Goal: Check status: Check status

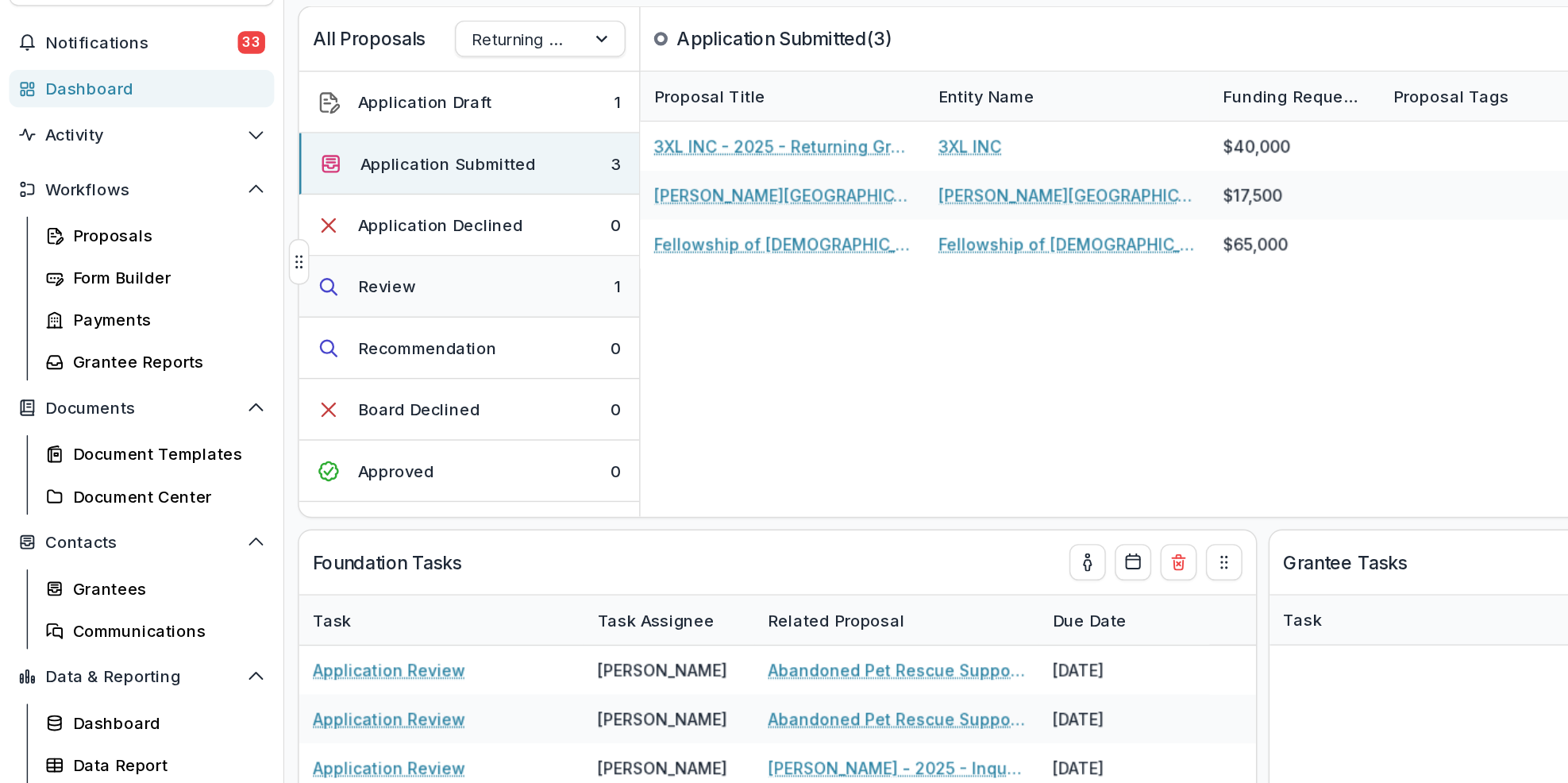
click at [414, 282] on button "Review 1" at bounding box center [327, 285] width 238 height 43
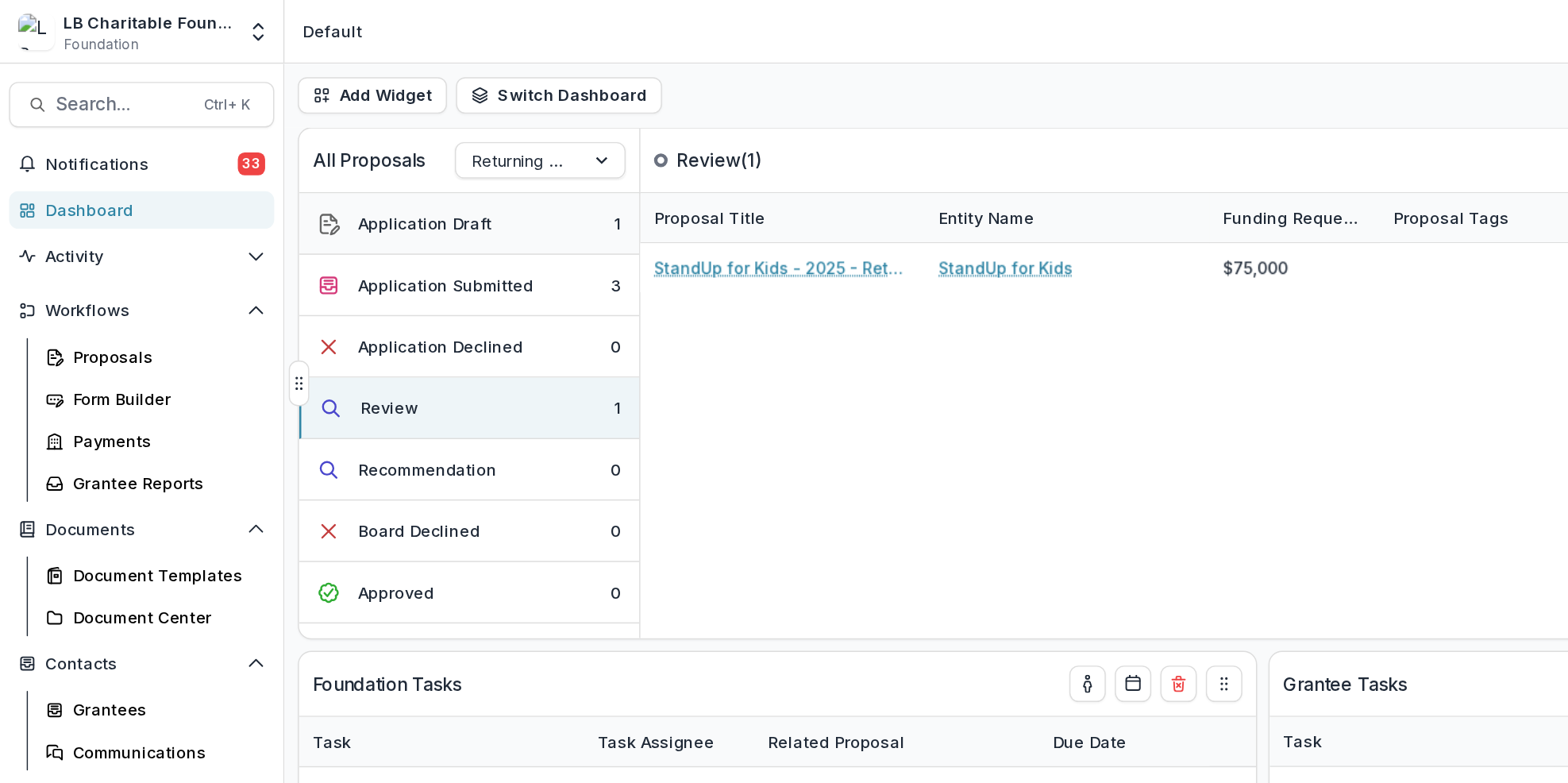
click at [395, 156] on button "Application Draft 1" at bounding box center [327, 156] width 238 height 43
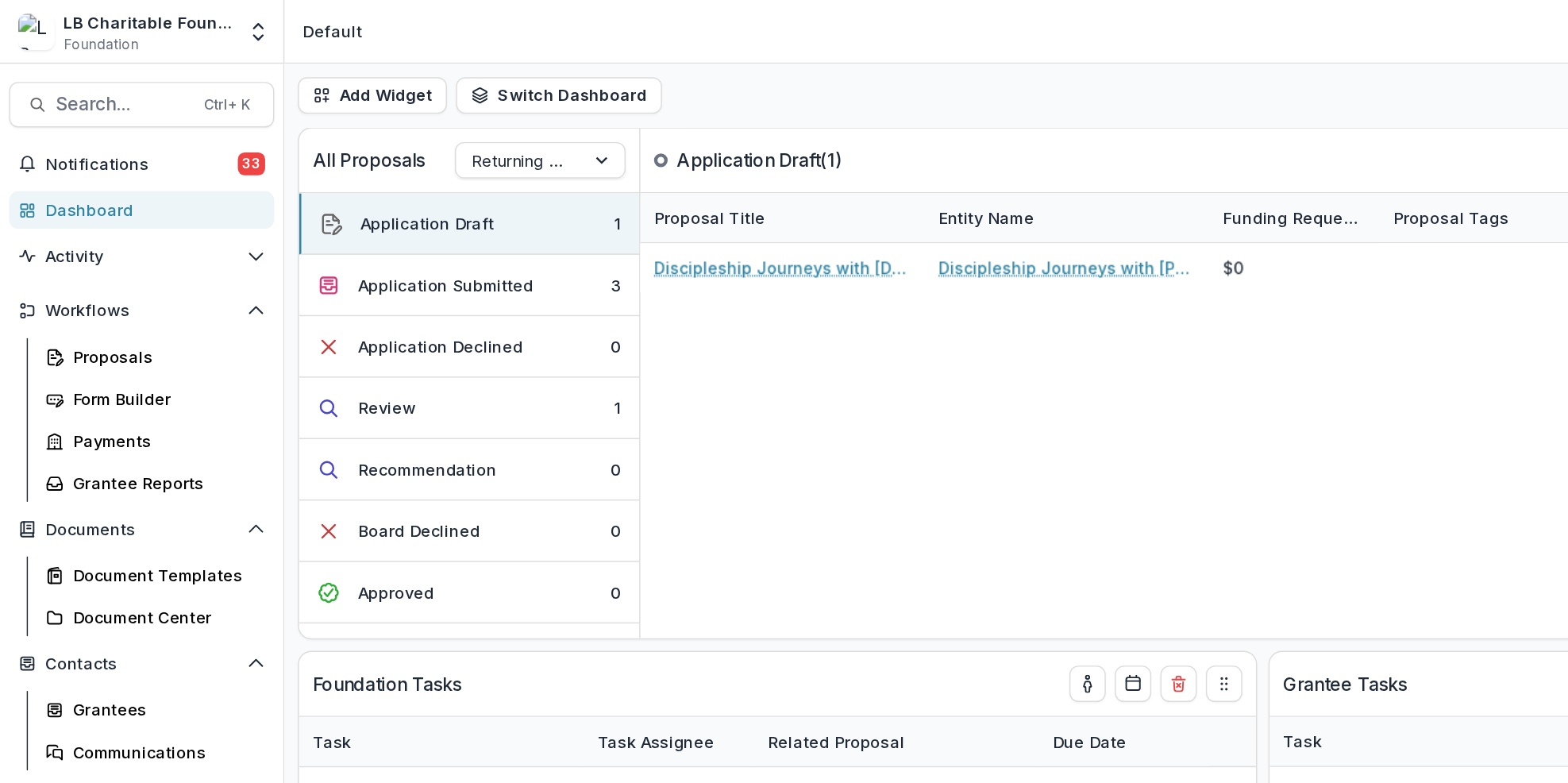
click at [120, 139] on div "Dashboard" at bounding box center [105, 147] width 147 height 16
click at [394, 196] on button "Application Submitted 3" at bounding box center [327, 199] width 238 height 43
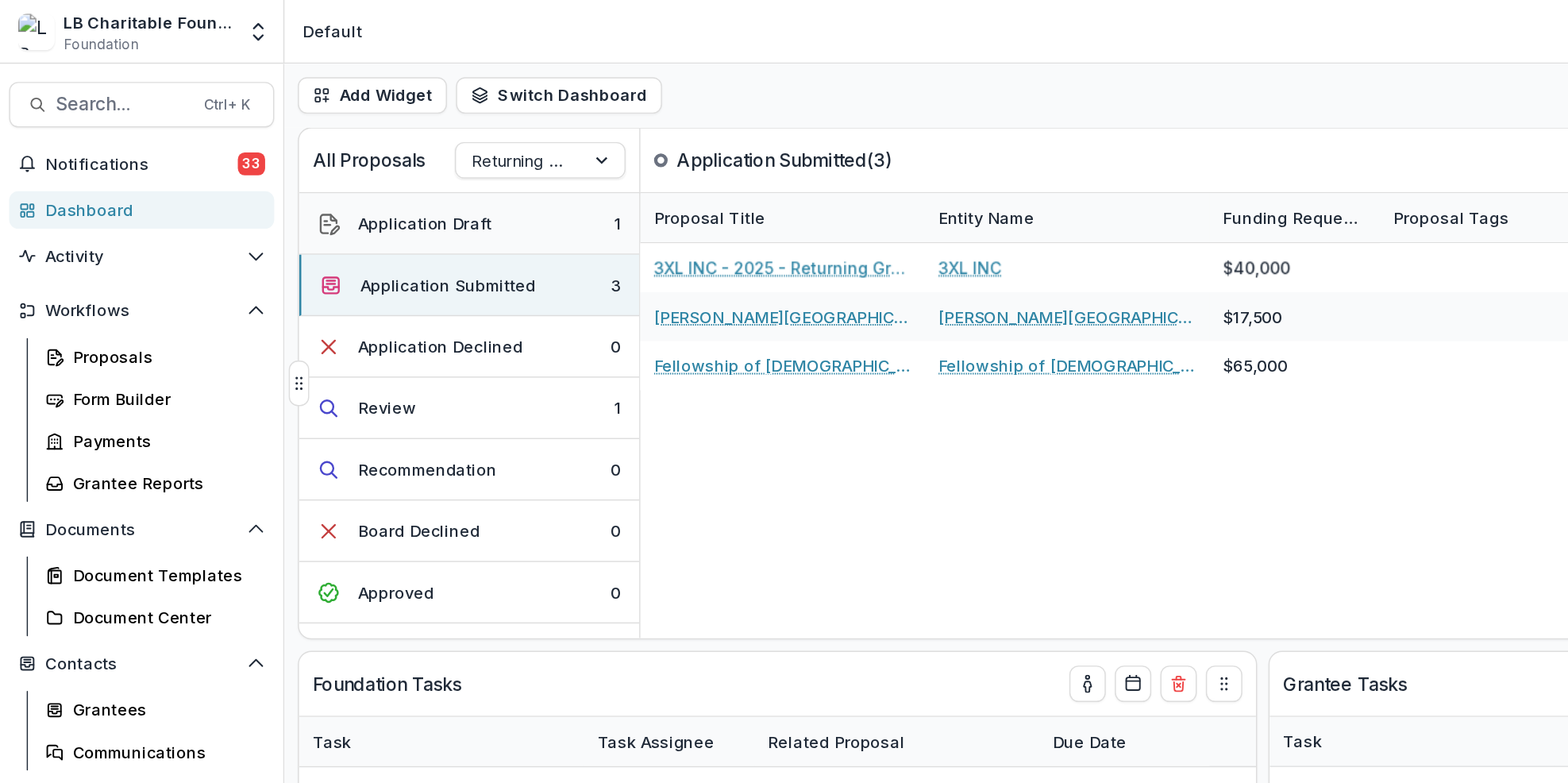
click at [411, 160] on button "Application Draft 1" at bounding box center [327, 156] width 238 height 43
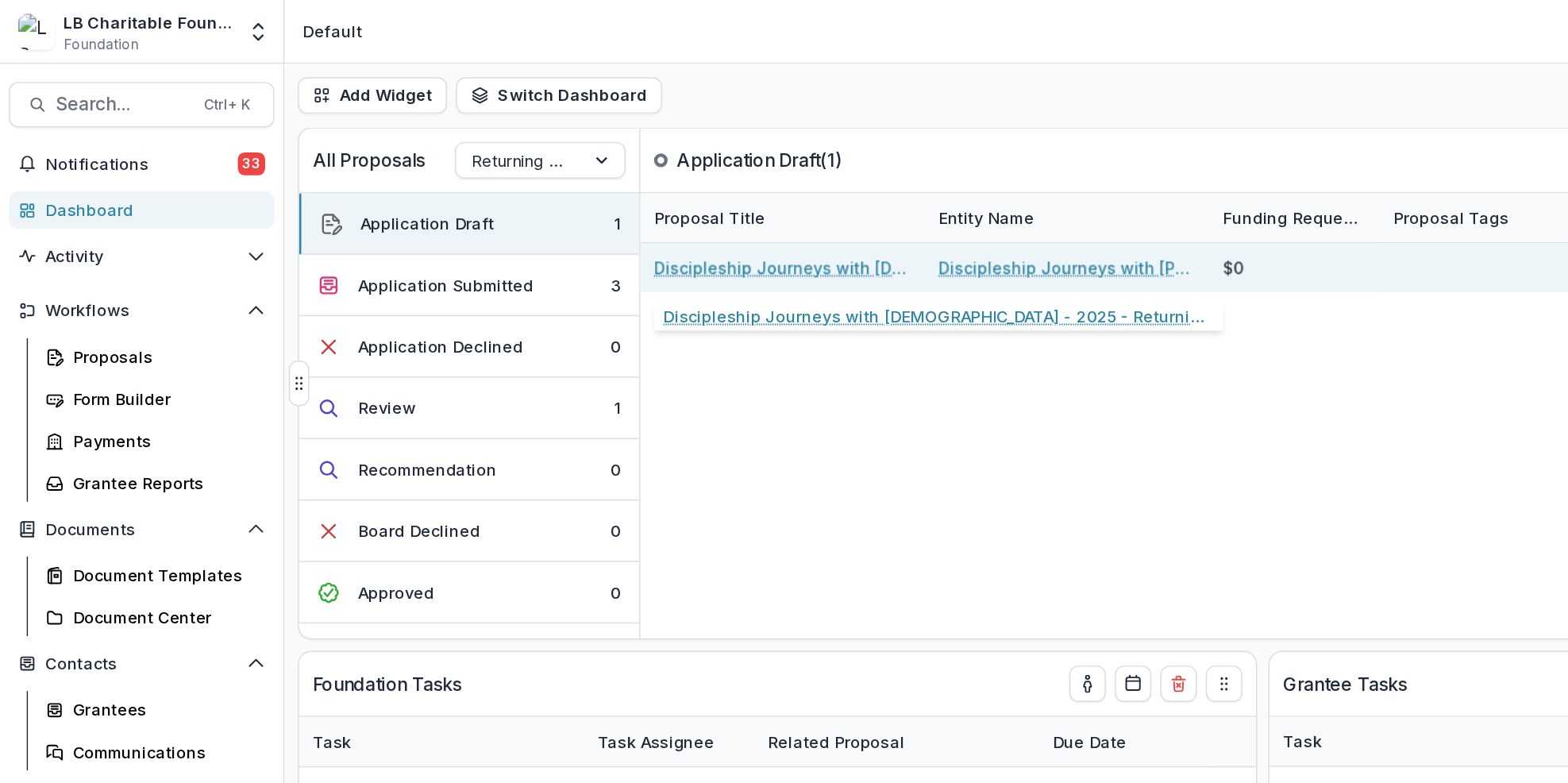
click at [529, 187] on link "Discipleship Journeys with [DEMOGRAPHIC_DATA] - 2025 - Returning Grantee Applic…" at bounding box center [547, 187] width 179 height 16
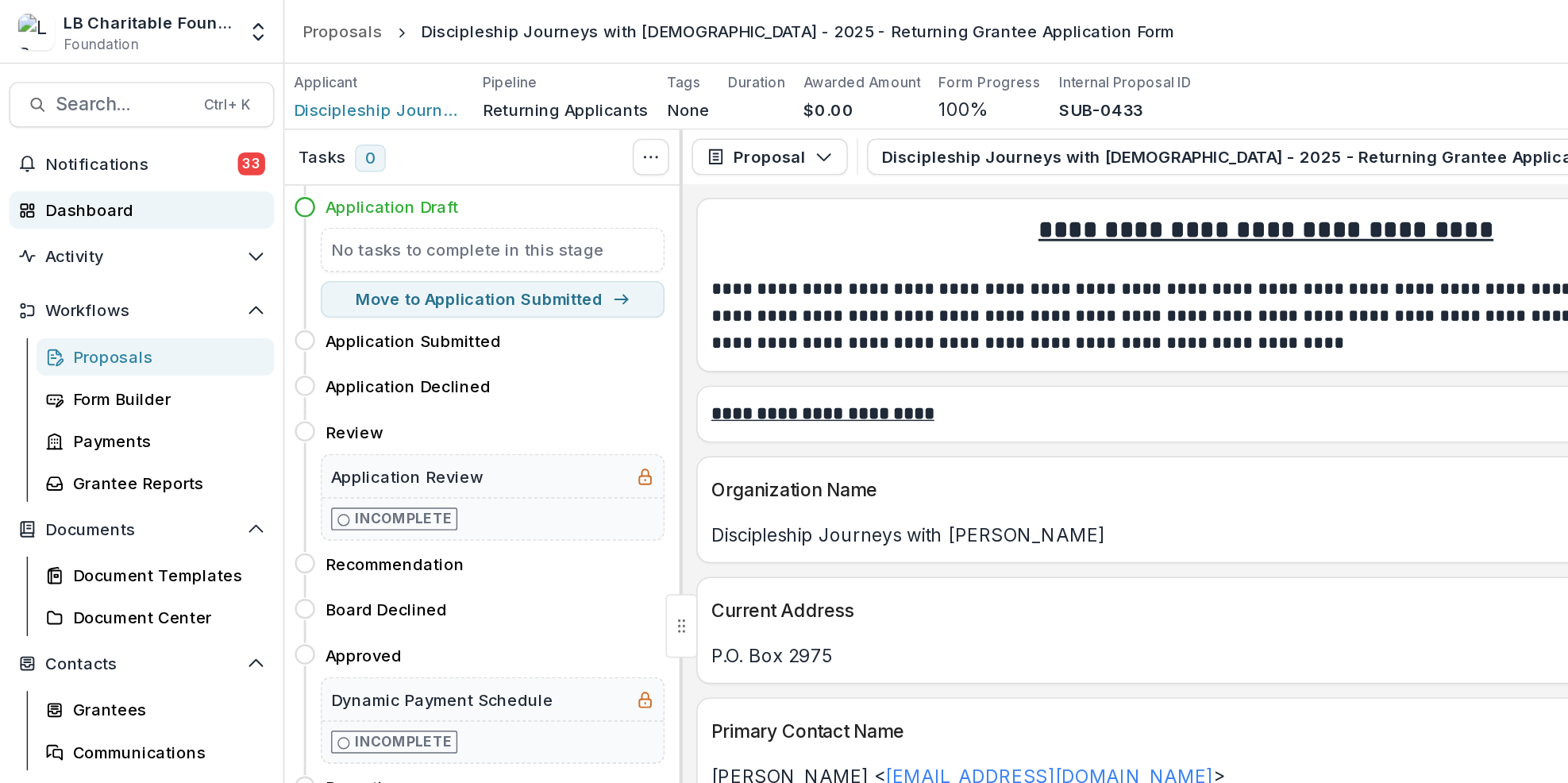
click at [103, 147] on div "Dashboard" at bounding box center [105, 147] width 147 height 16
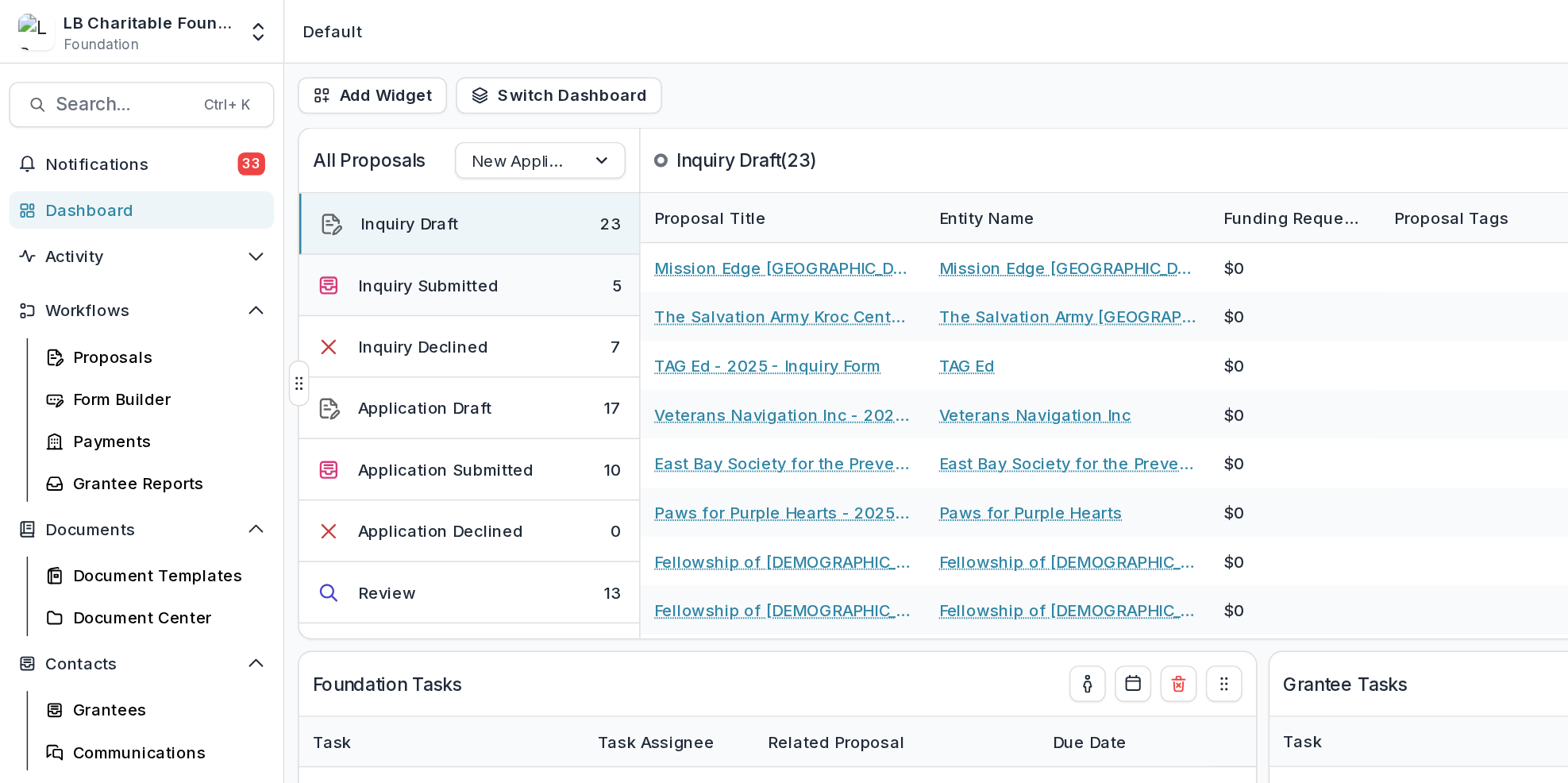
click at [367, 199] on button "Inquiry Submitted 5" at bounding box center [327, 199] width 238 height 43
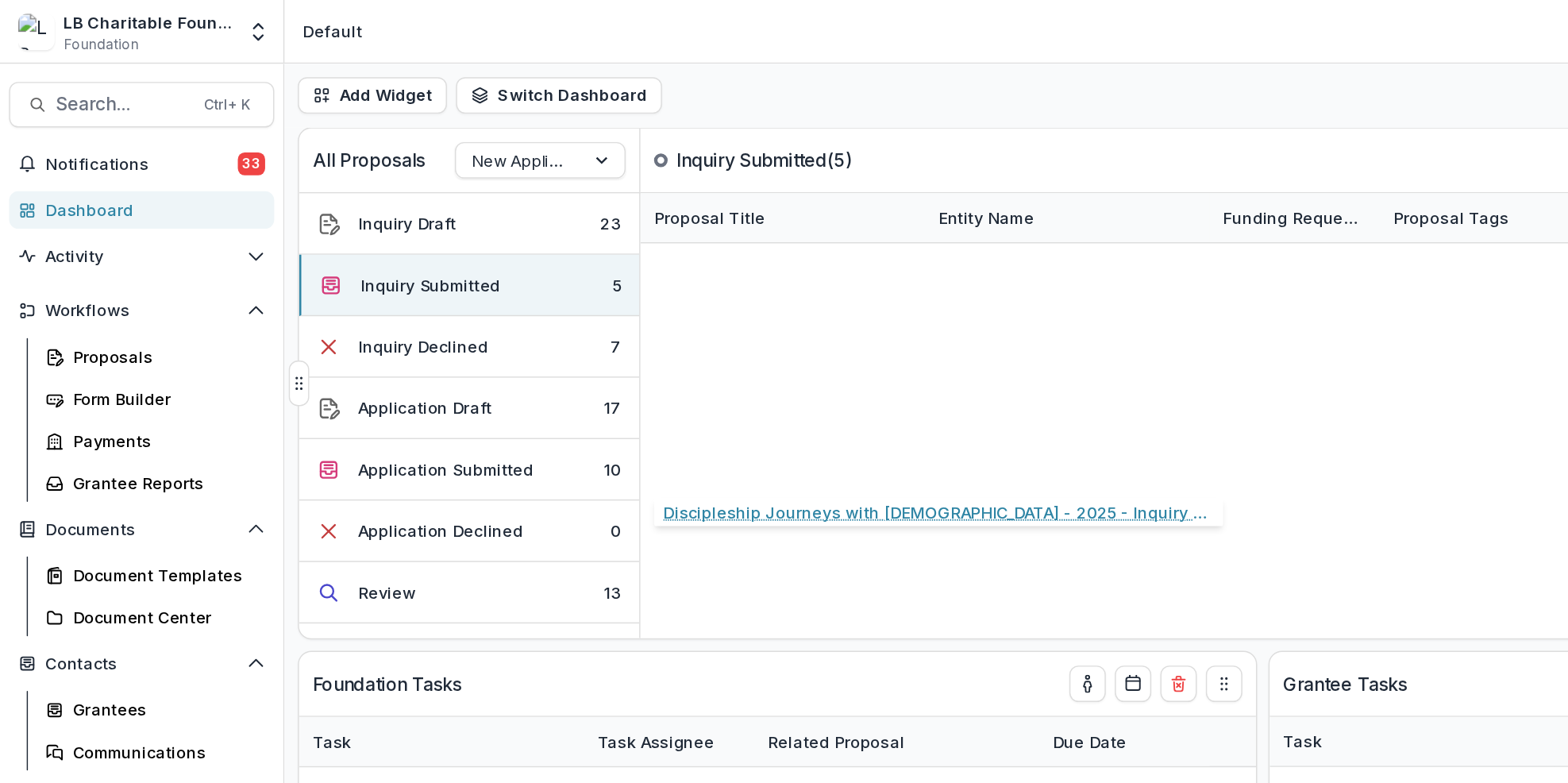
click at [547, 320] on link "Discipleship Journeys with [DEMOGRAPHIC_DATA] - 2025 - Inquiry Form" at bounding box center [547, 323] width 179 height 16
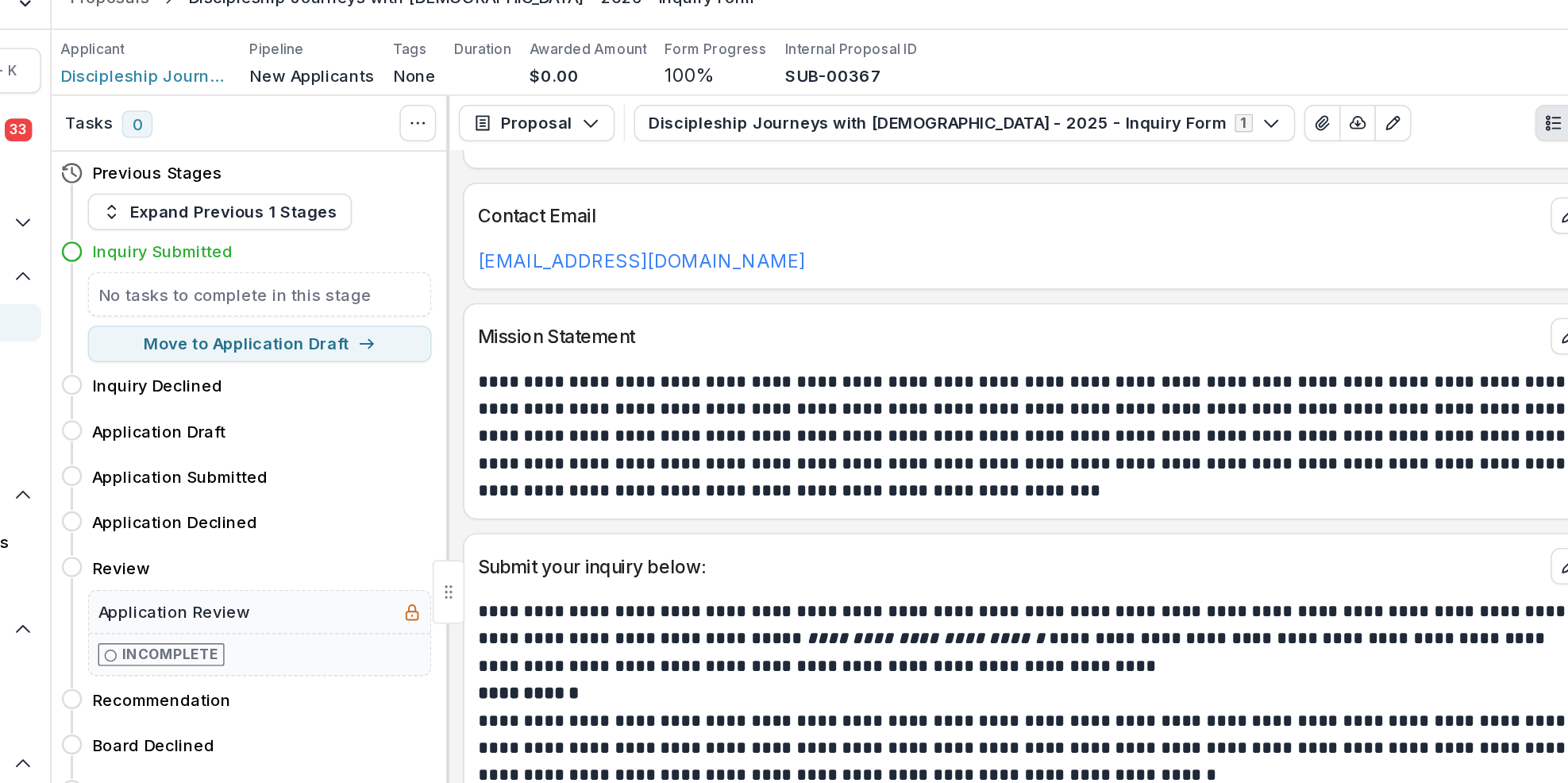
scroll to position [254, 0]
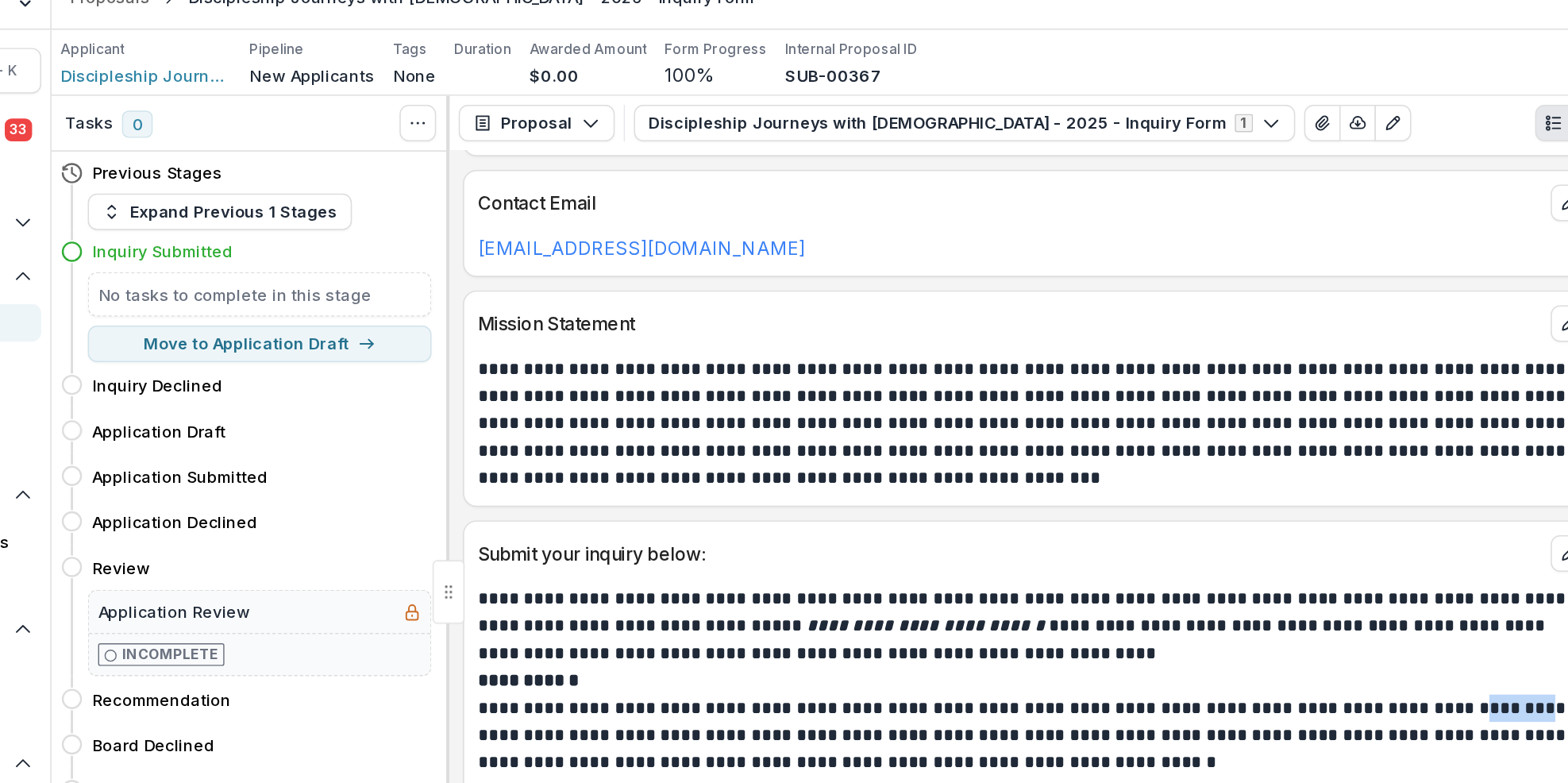
click at [1136, 569] on p "**********" at bounding box center [881, 584] width 771 height 38
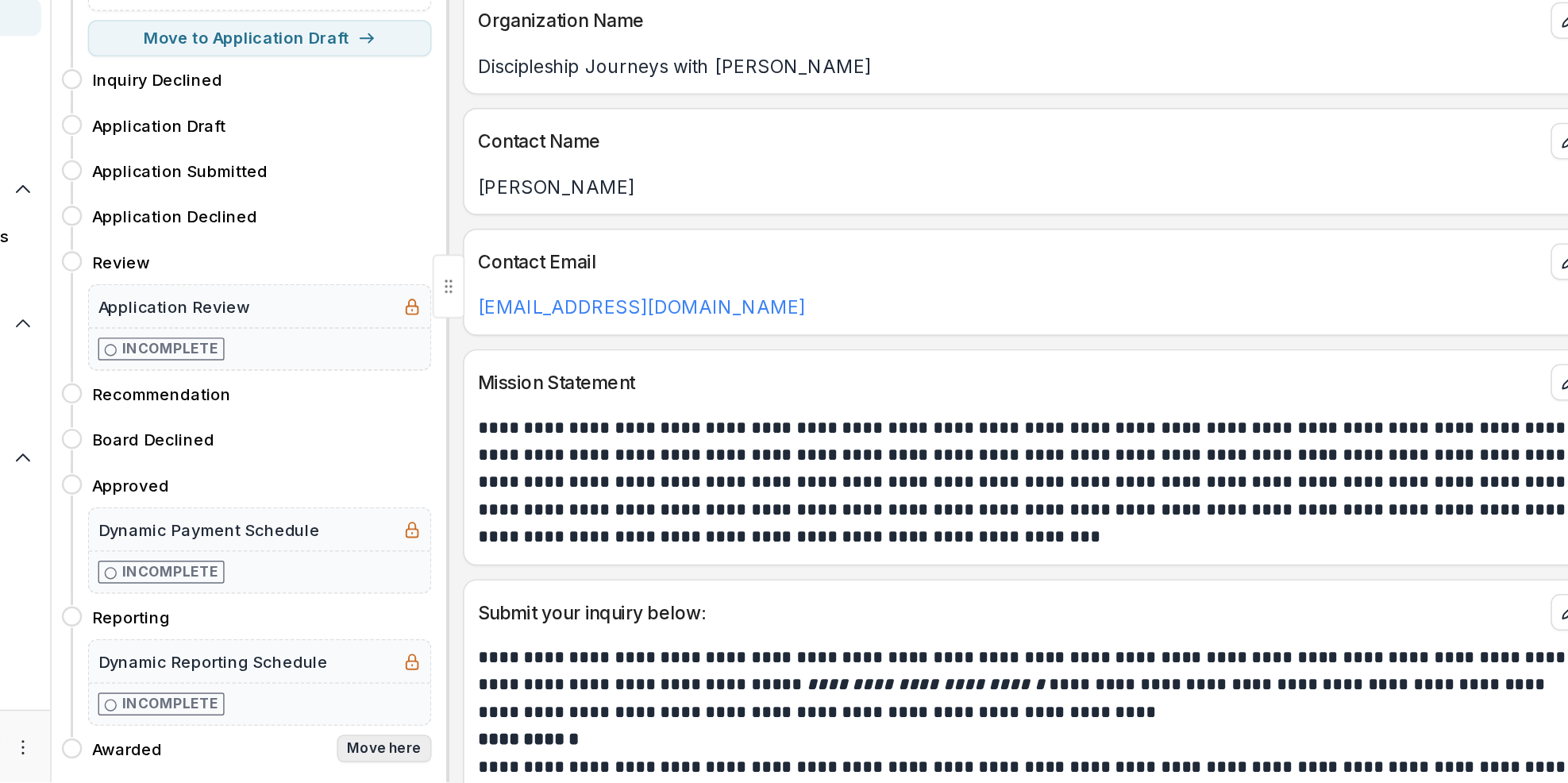
scroll to position [0, 0]
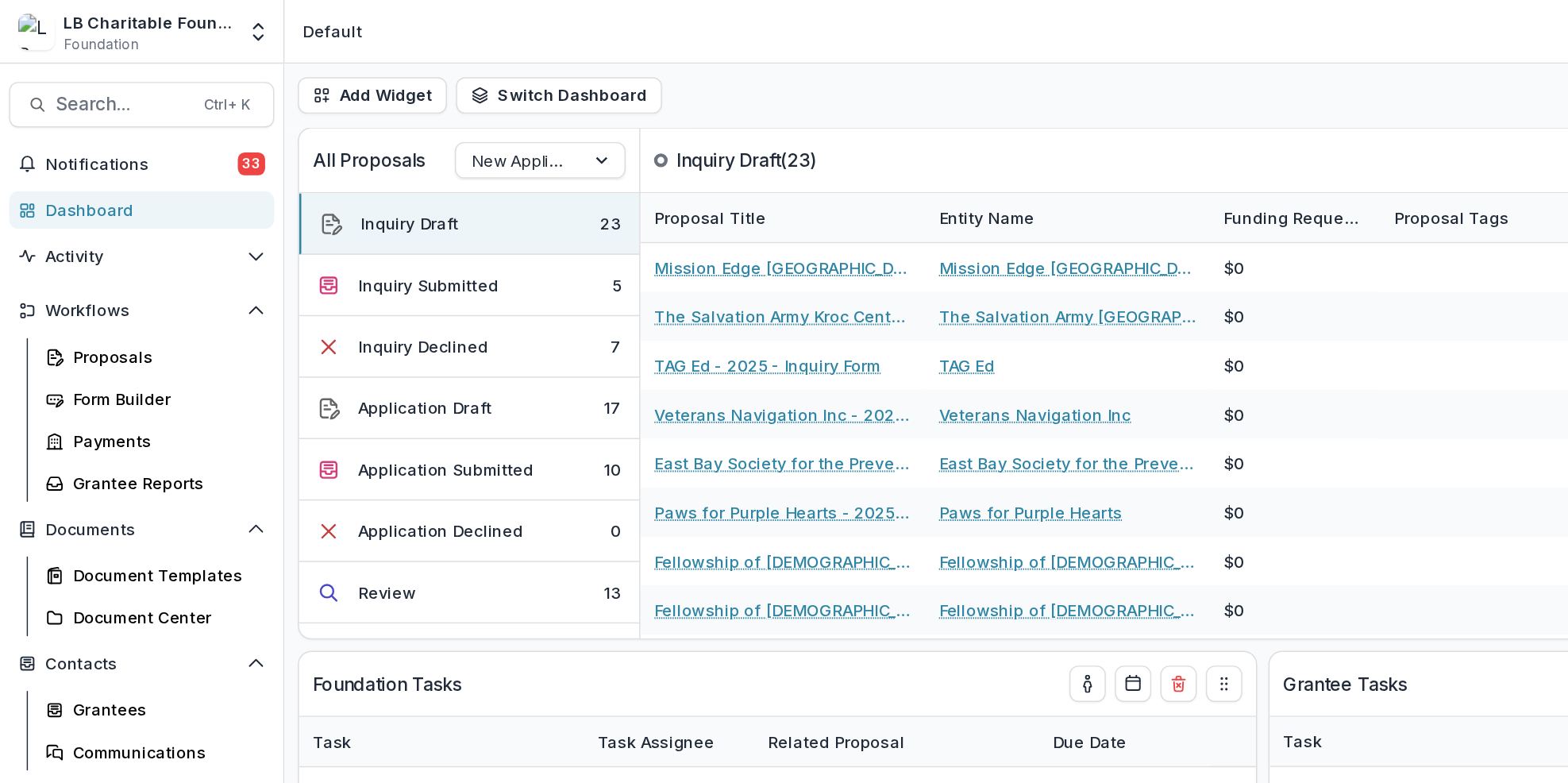
click at [98, 148] on div "Dashboard" at bounding box center [105, 147] width 147 height 16
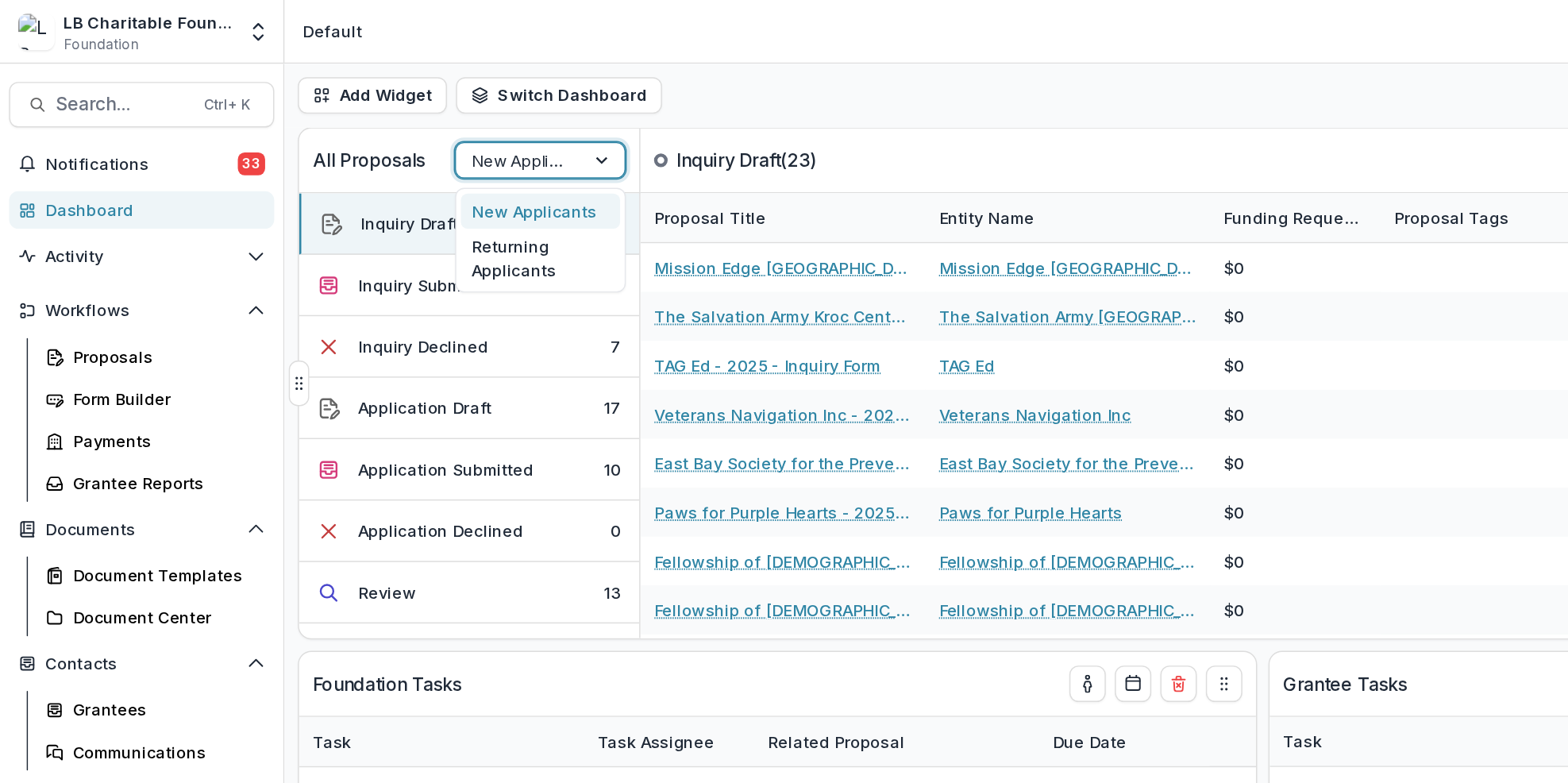
click at [421, 111] on div at bounding box center [421, 112] width 29 height 24
click at [389, 143] on div "New Applicants" at bounding box center [377, 147] width 111 height 24
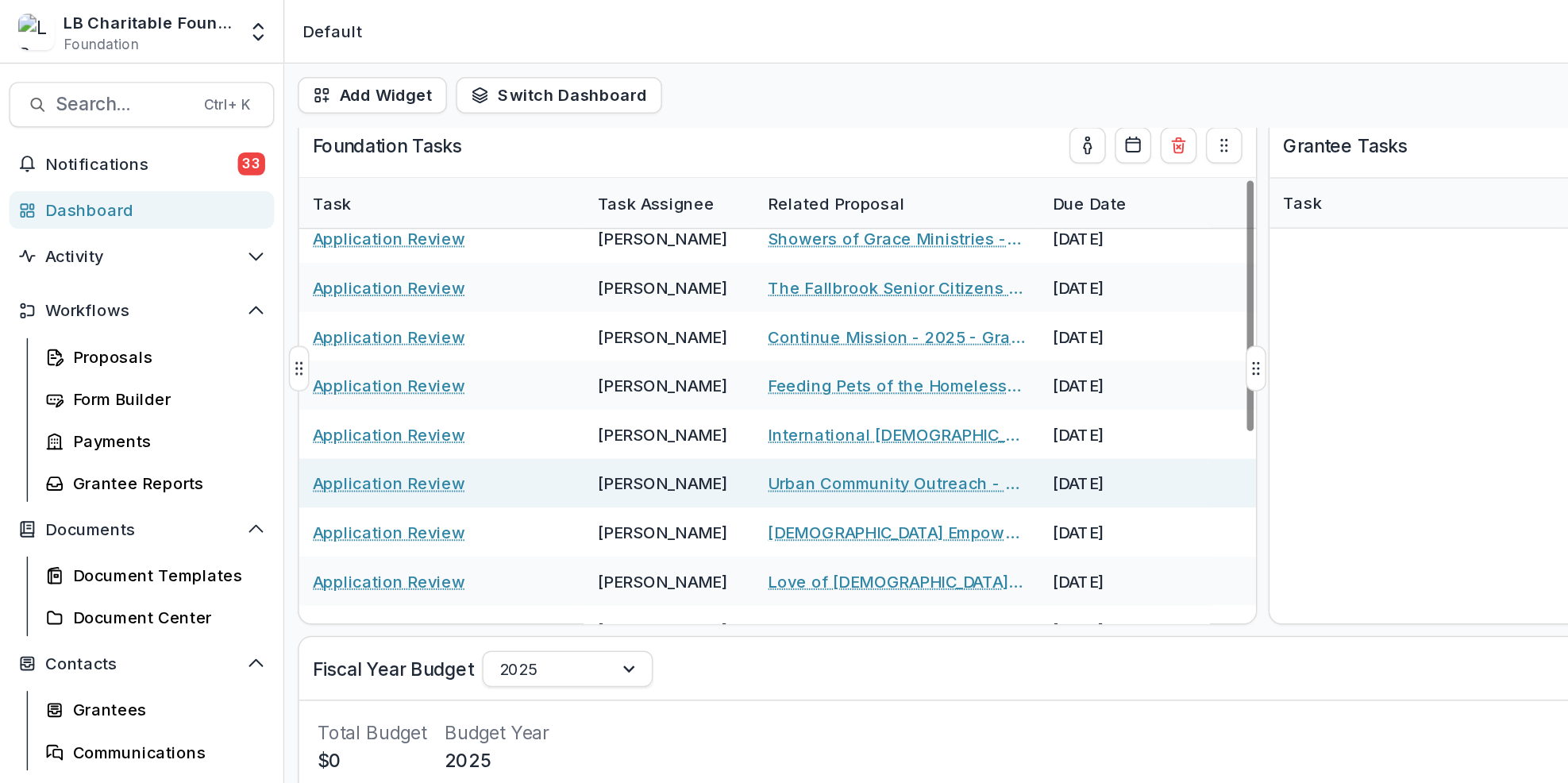
scroll to position [237, 0]
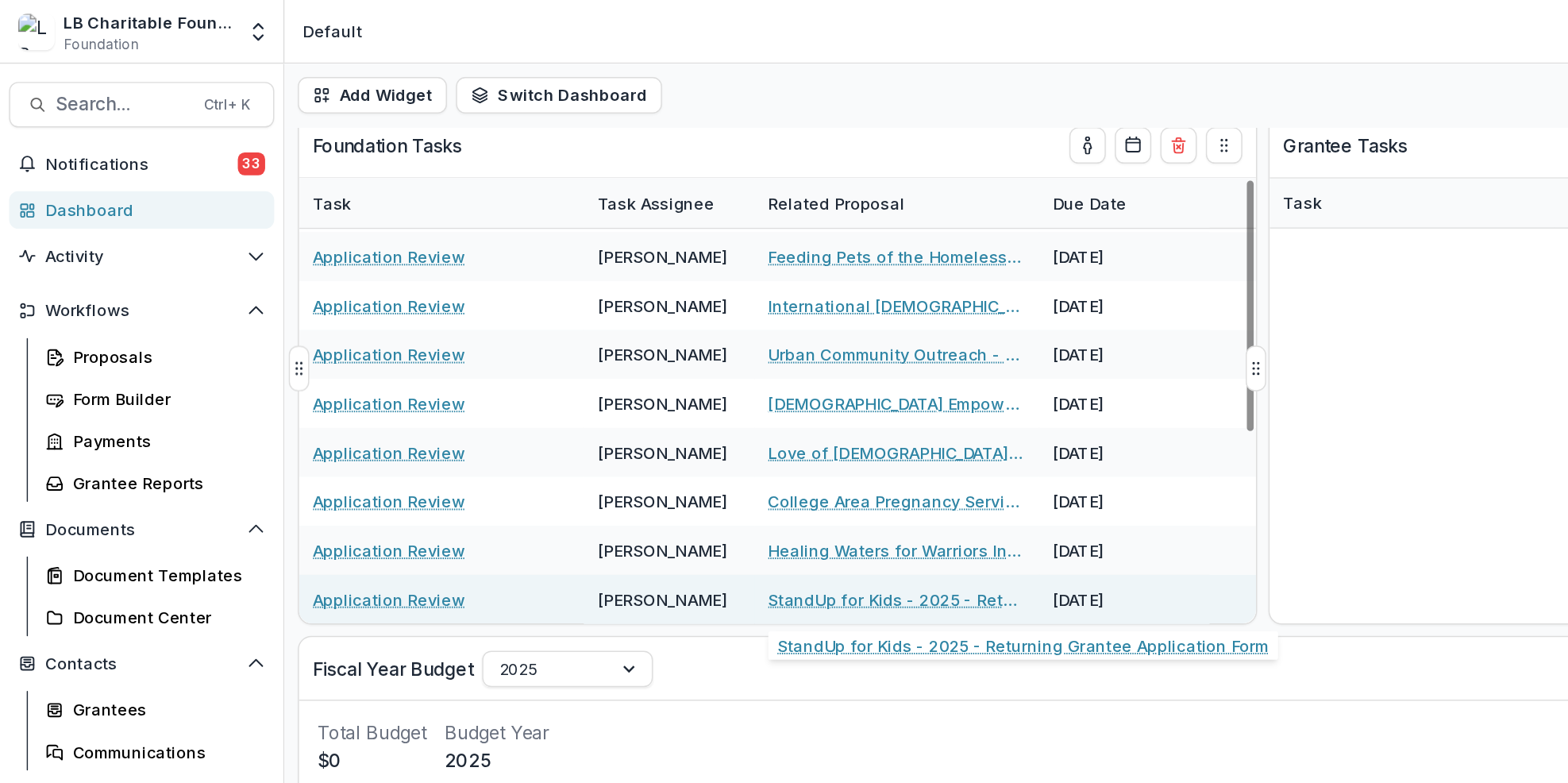
click at [600, 414] on link "StandUp for Kids - 2025 - Returning Grantee Application Form" at bounding box center [626, 418] width 179 height 16
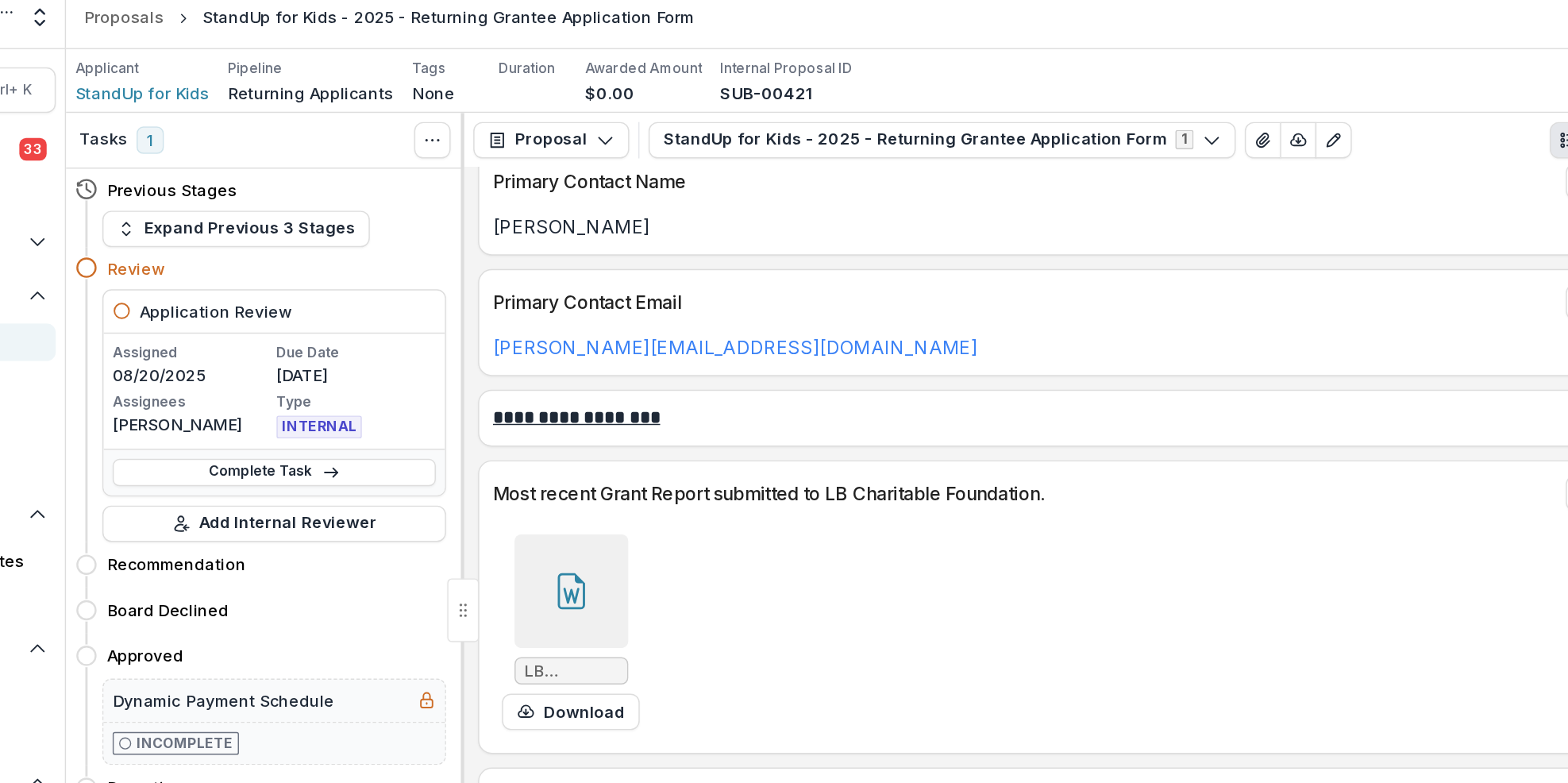
scroll to position [407, 0]
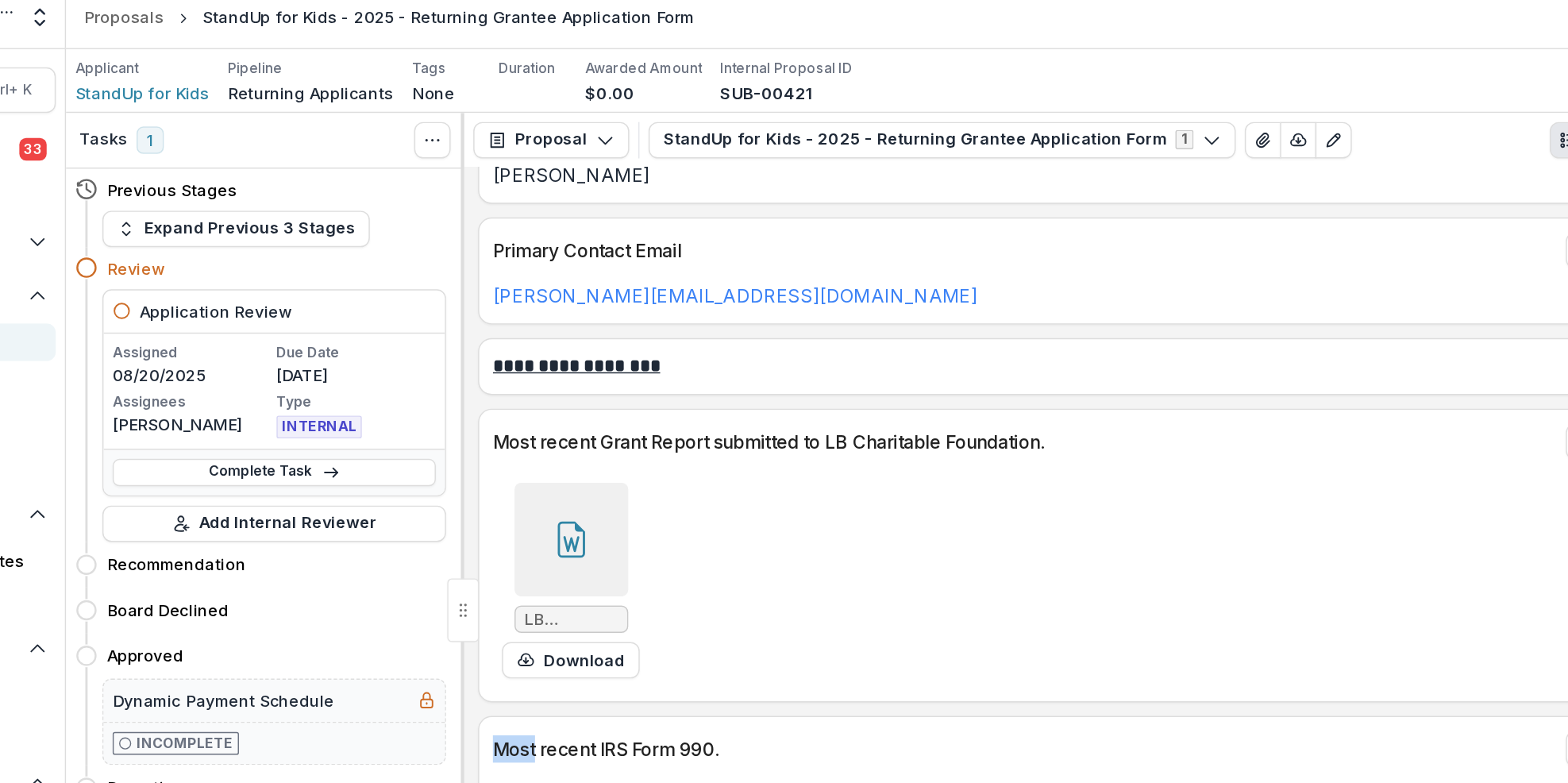
click at [1127, 428] on div "LB Charitable Impact Report.docx Download" at bounding box center [883, 415] width 775 height 149
click at [555, 388] on icon at bounding box center [551, 390] width 11 height 11
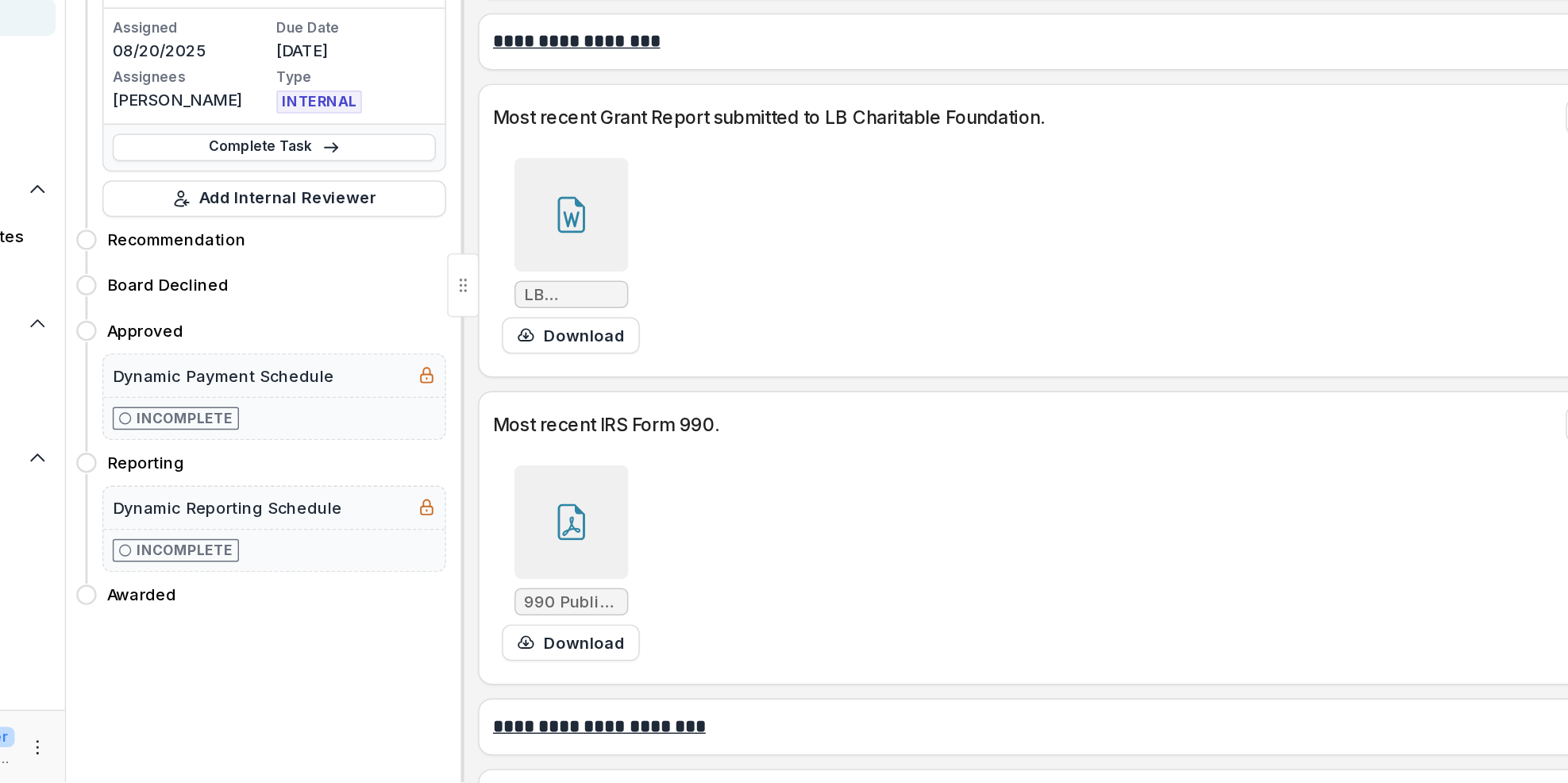
scroll to position [0, 0]
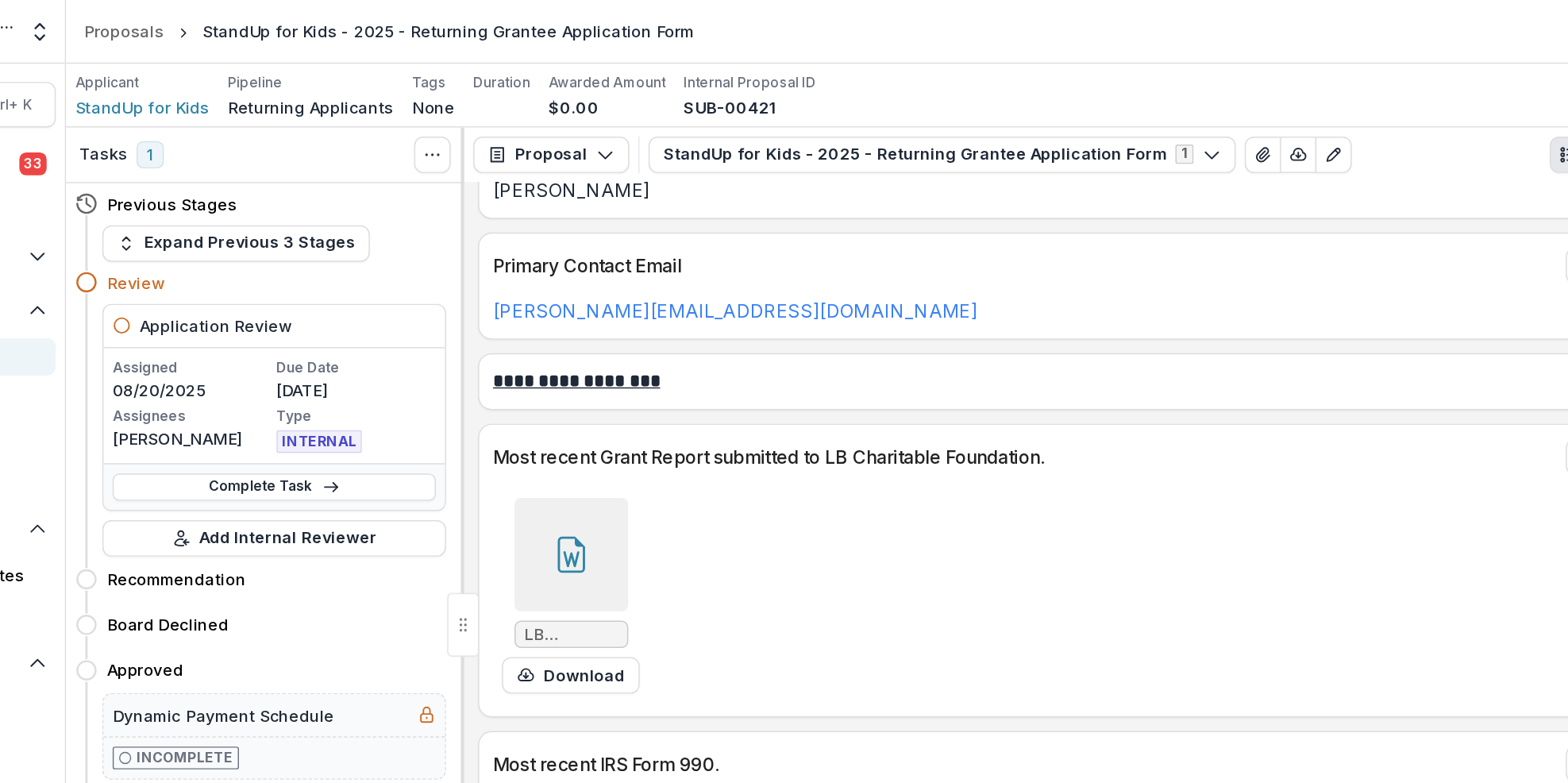
click at [13, 782] on button "Close" at bounding box center [7, 792] width 13 height 19
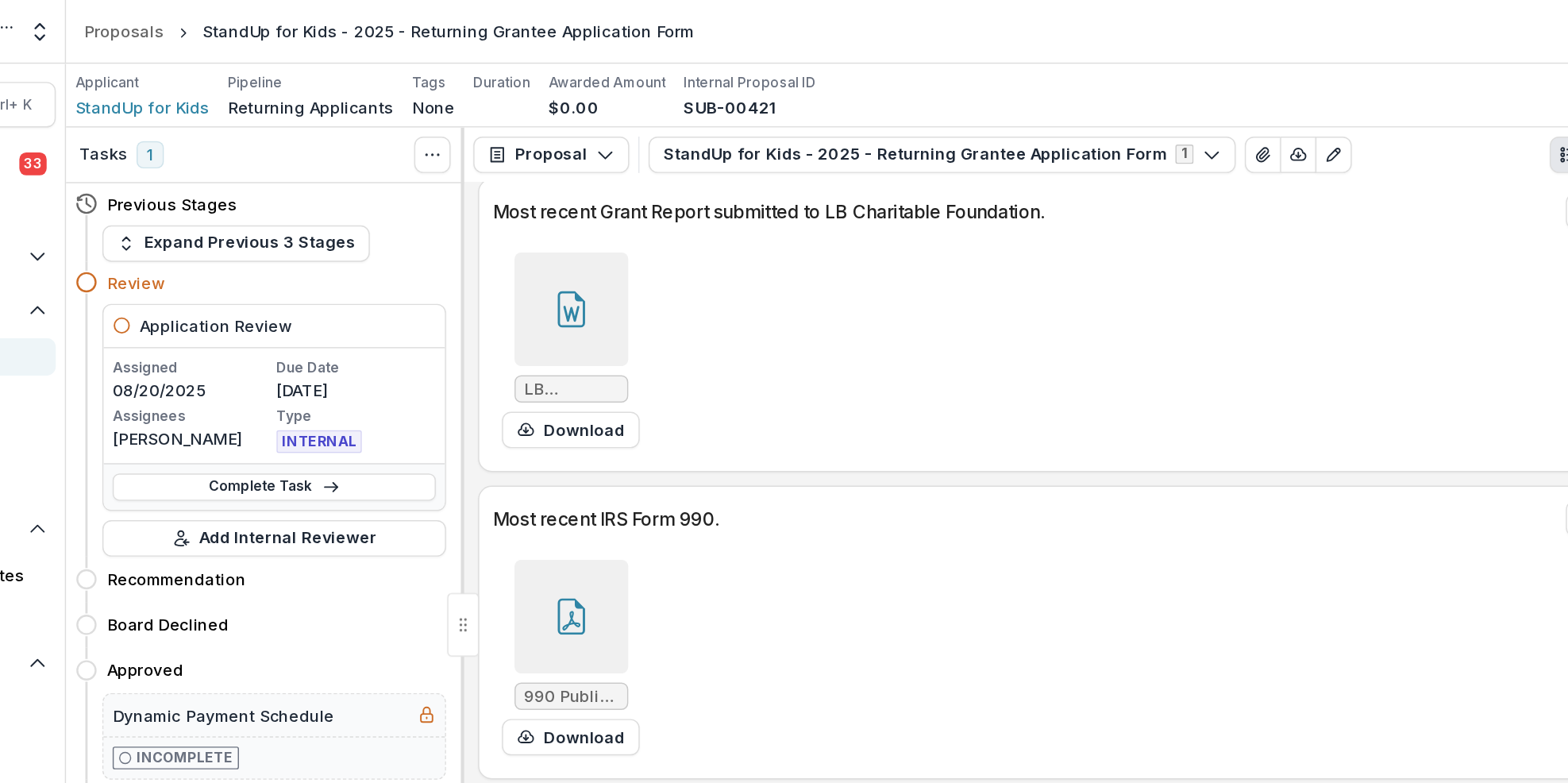
scroll to position [579, 0]
click at [551, 434] on icon at bounding box center [551, 432] width 13 height 14
